Goal: Book appointment/travel/reservation

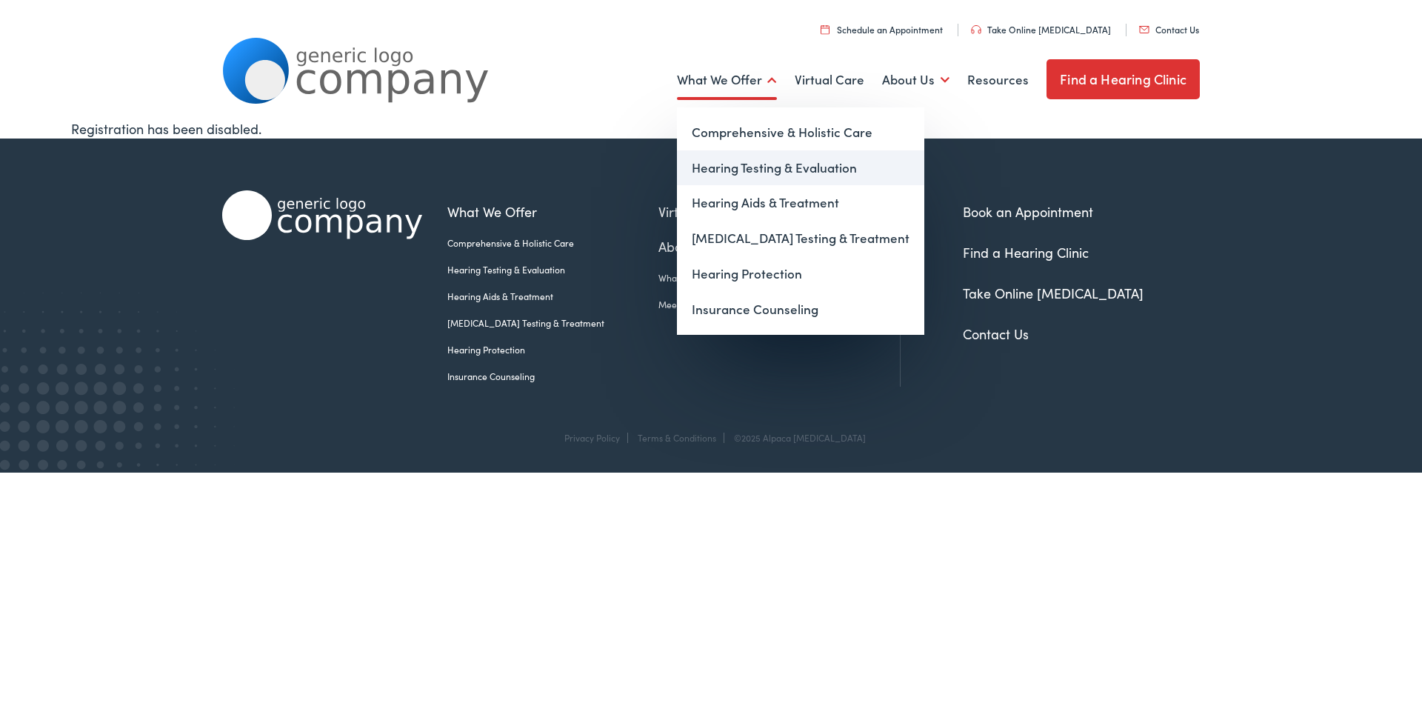
click at [734, 168] on link "Hearing Testing & Evaluation" at bounding box center [800, 168] width 247 height 36
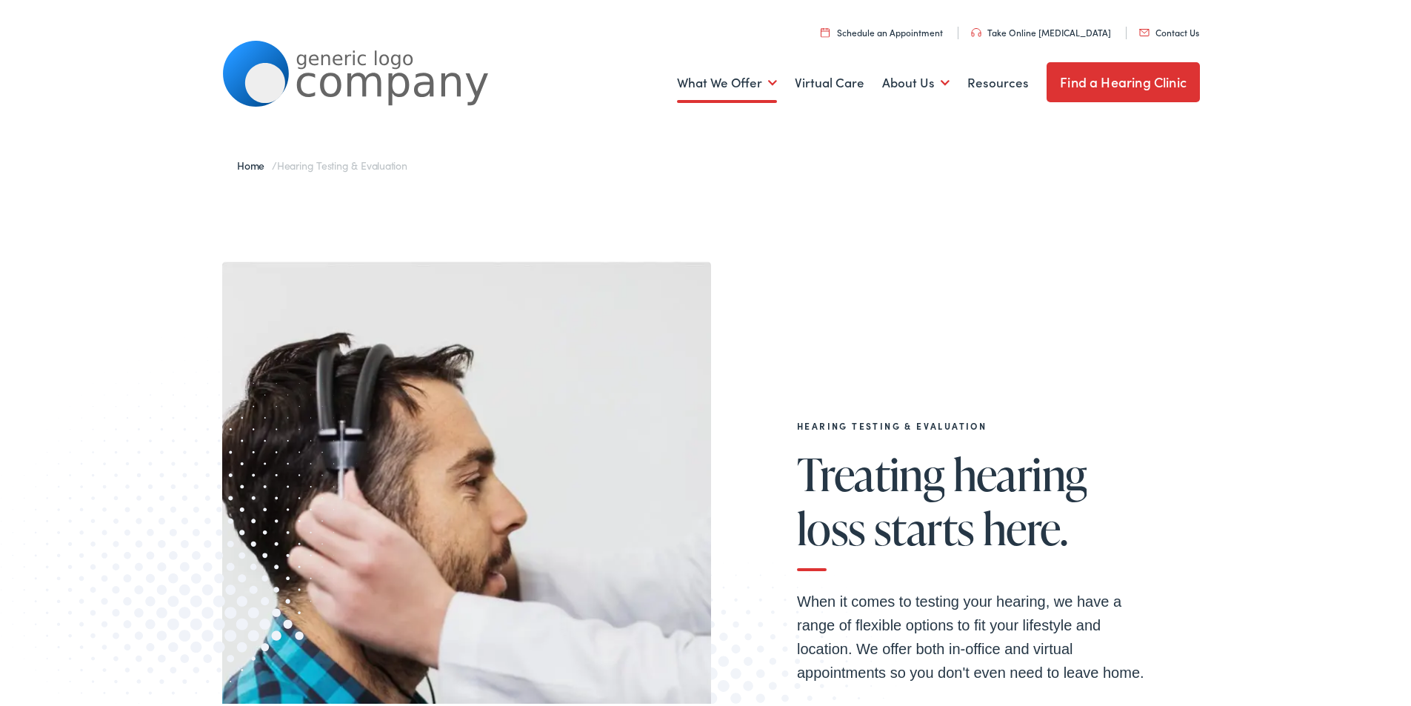
click at [1043, 27] on link "Take Online [MEDICAL_DATA]" at bounding box center [1041, 29] width 140 height 13
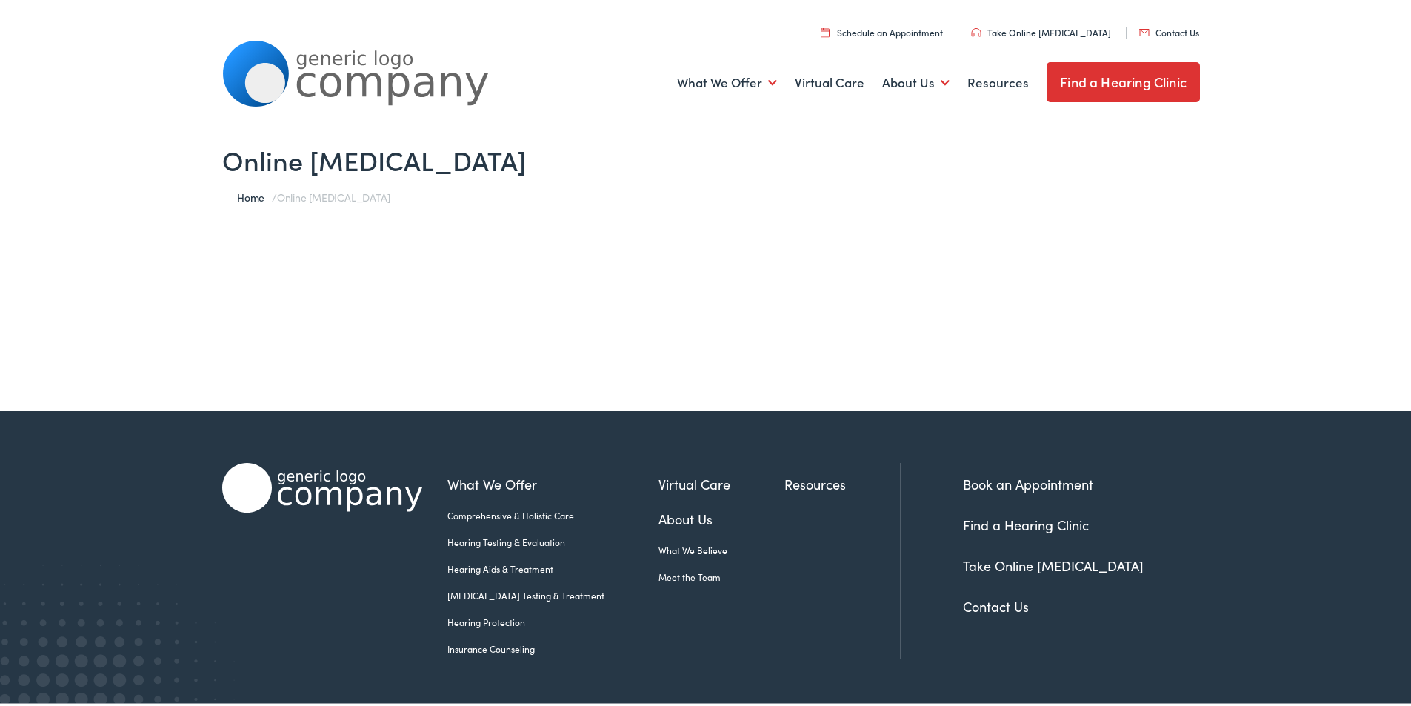
click at [901, 27] on link "Schedule an Appointment" at bounding box center [882, 29] width 122 height 13
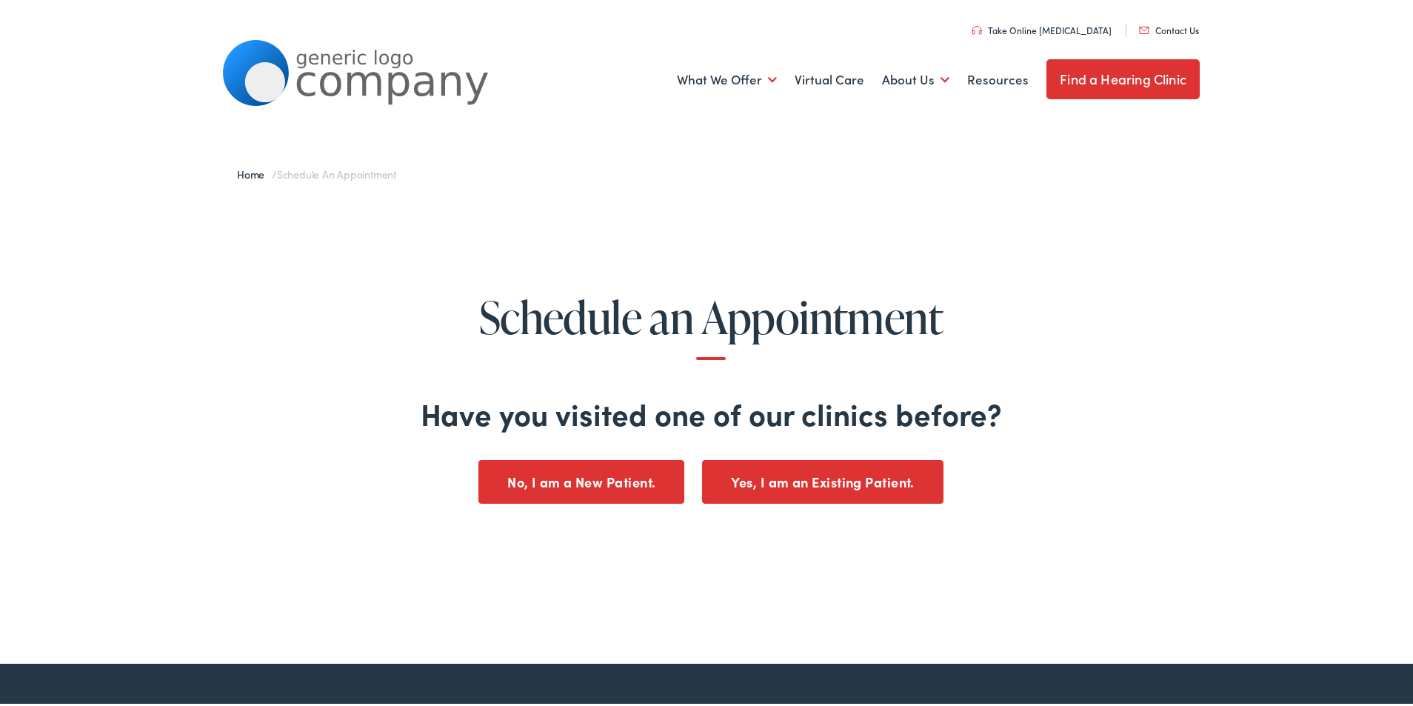
click at [547, 481] on button "No, I am a New Patient." at bounding box center [582, 480] width 206 height 44
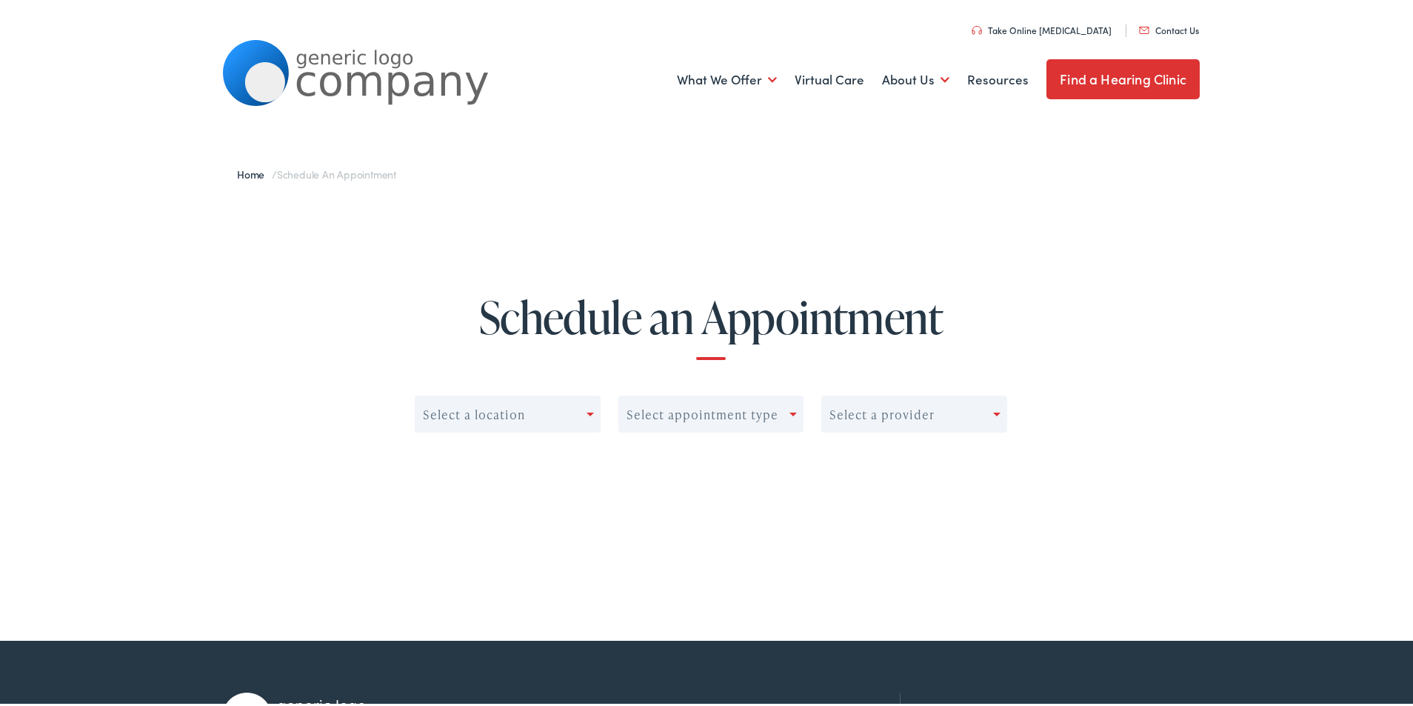
click at [587, 410] on div at bounding box center [590, 412] width 7 height 4
click at [790, 408] on div at bounding box center [796, 411] width 13 height 21
click at [790, 411] on div at bounding box center [796, 411] width 13 height 21
click at [993, 410] on span at bounding box center [996, 412] width 7 height 4
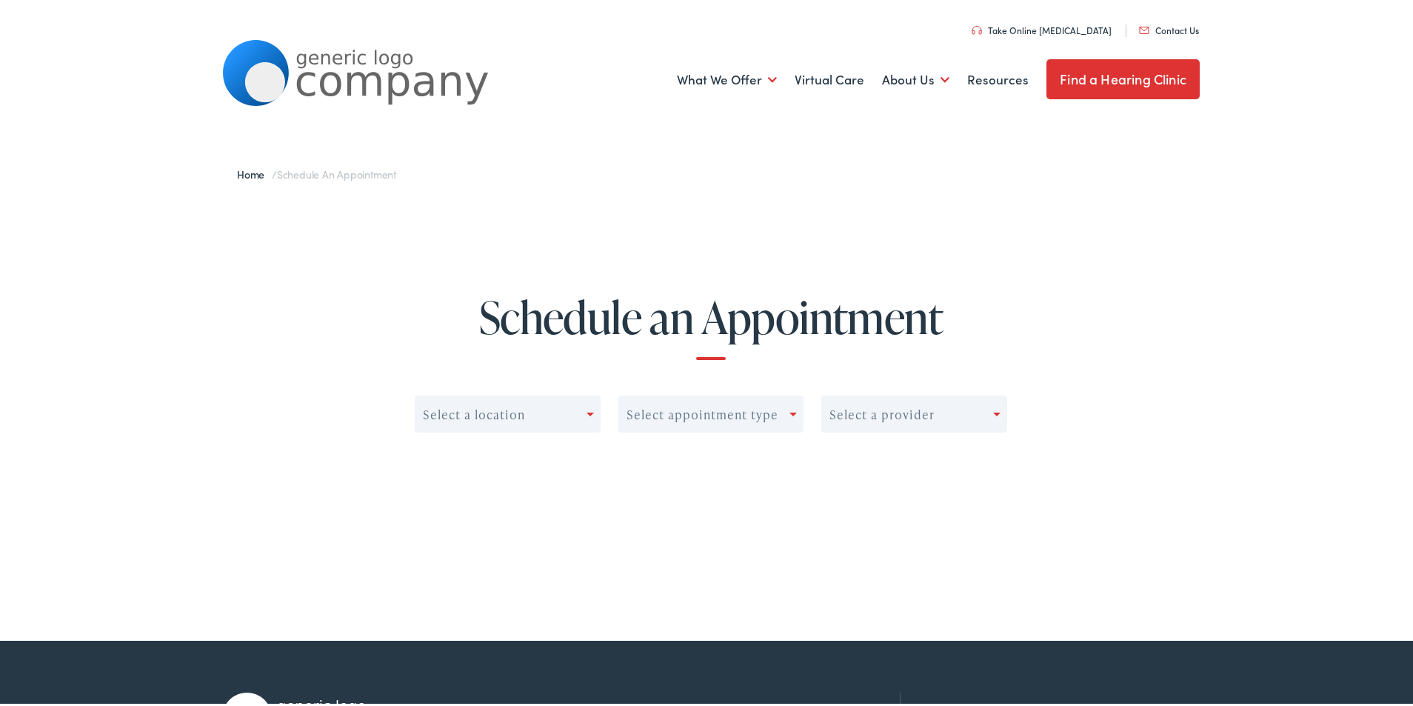
click at [993, 410] on span at bounding box center [996, 412] width 7 height 4
